Goal: Task Accomplishment & Management: Manage account settings

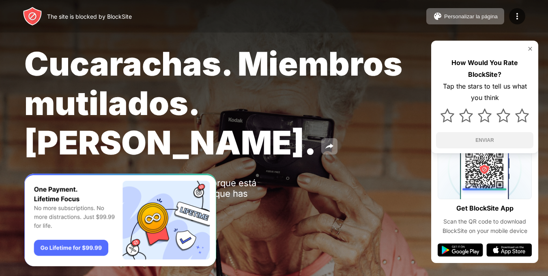
click at [306, 170] on div "Cucarachas. Miembros mutilados. [PERSON_NAME]. Oops! [DOMAIN_NAME] no está disp…" at bounding box center [274, 138] width 548 height 277
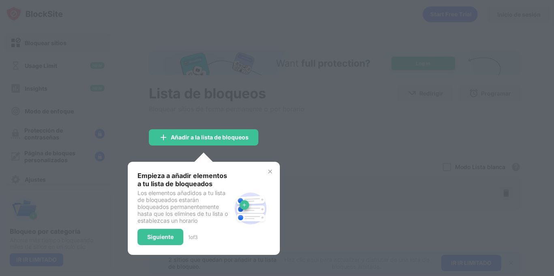
click at [270, 172] on img at bounding box center [270, 171] width 6 height 6
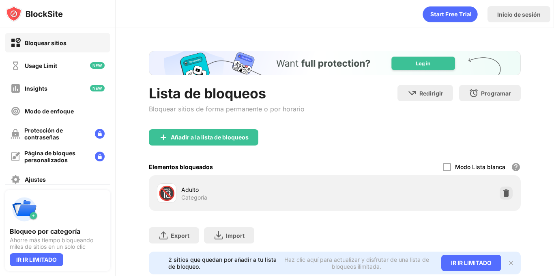
scroll to position [27, 0]
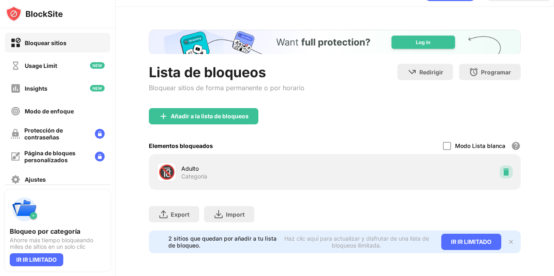
click at [500, 171] on div at bounding box center [506, 171] width 13 height 13
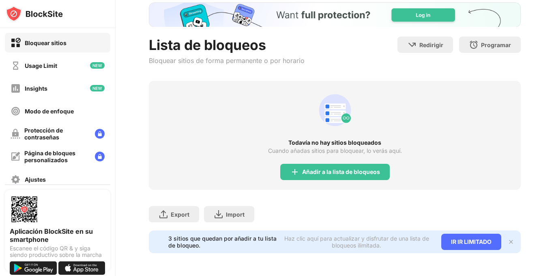
scroll to position [54, 0]
